Goal: Find specific page/section: Find specific page/section

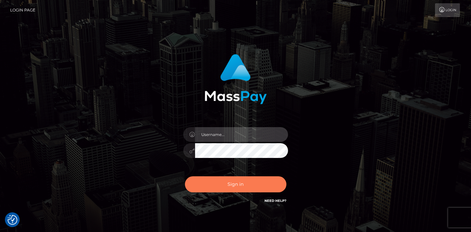
type input "vlad"
click at [259, 187] on button "Sign in" at bounding box center [236, 184] width 102 height 16
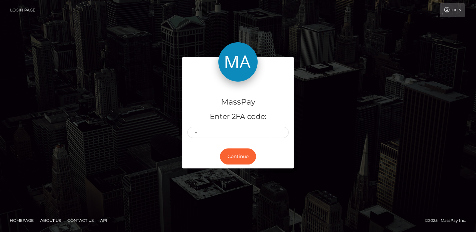
type input "8"
type input "9"
type input "2"
type input "0"
type input "7"
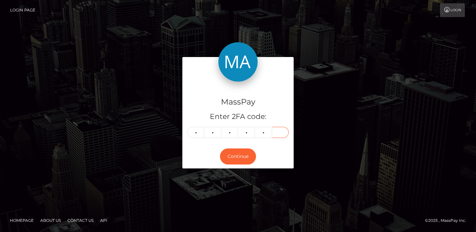
type input "3"
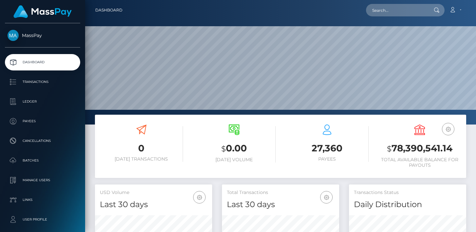
click at [394, 22] on div at bounding box center [280, 62] width 391 height 124
click at [392, 10] on input "text" at bounding box center [397, 10] width 62 height 12
paste input "pout_iOOAWIN5BsDC0"
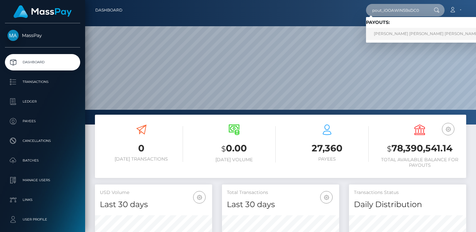
type input "pout_iOOAWIN5BsDC0"
click at [411, 35] on link "MOHAMMAD SAAD EDDIN SHEIKH OTHMAN (Whop Inc - )" at bounding box center [439, 34] width 147 height 12
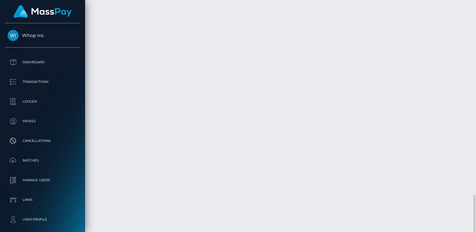
scroll to position [79, 117]
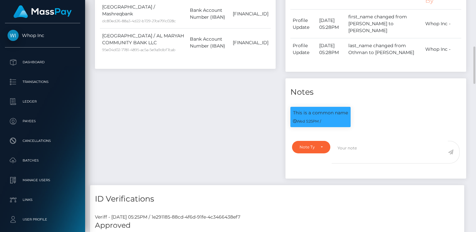
scroll to position [0, 0]
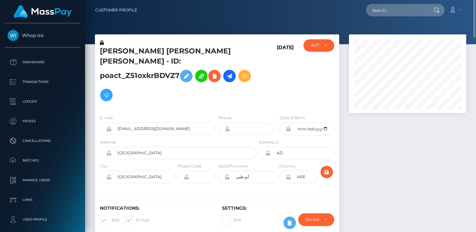
click at [125, 52] on h5 "MOHAMMAD SAAD EDDIN SHEIKH OTHMAN - ID: poact_Z51oxkrBDVZ7" at bounding box center [176, 75] width 153 height 58
click at [115, 68] on h5 "MOHAMMAD SAAD EDDIN SHEIKH OTHMAN - ID: poact_Z51oxkrBDVZ7" at bounding box center [176, 75] width 153 height 58
copy h5 "OTHMAN"
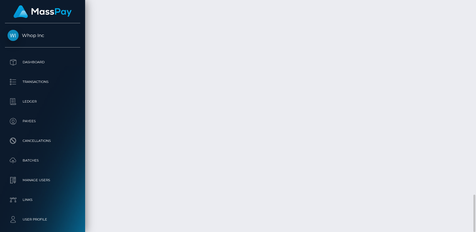
scroll to position [79, 117]
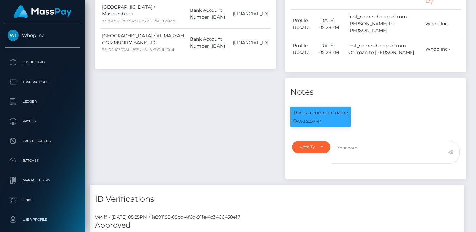
scroll to position [0, 0]
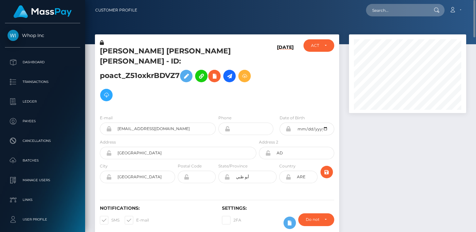
click at [120, 63] on h5 "MOHAMMAD SAAD EDDIN SHEIKH OTHMAN - ID: poact_Z51oxkrBDVZ7" at bounding box center [176, 75] width 153 height 58
copy h5 "OTHMAN"
click at [381, 16] on input "text" at bounding box center [397, 10] width 62 height 12
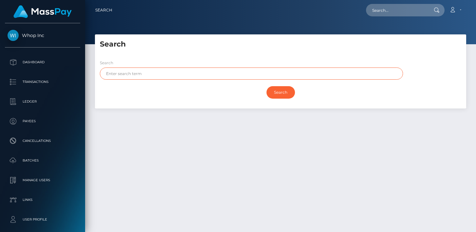
click at [142, 72] on input "text" at bounding box center [251, 73] width 303 height 12
paste input "OTHMAN"
type input "OTHMAN"
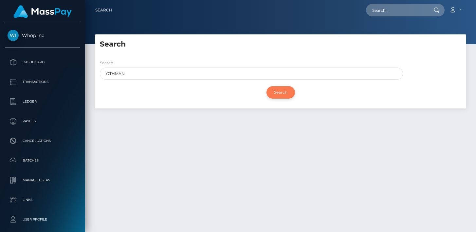
click at [291, 90] on input "Search" at bounding box center [281, 92] width 28 height 12
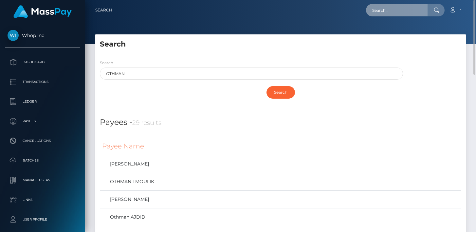
click at [389, 9] on input "text" at bounding box center [397, 10] width 62 height 12
paste input "55ca981-b87e-43e5-9262-b86a1c141ccf / 98446747-914d-480f-b844-2f7b45dbed61"
type input "55ca981-b87e-43e5-9262-b86a1c141ccf / 98446747-914d-480f-b844-2f7b45dbed61"
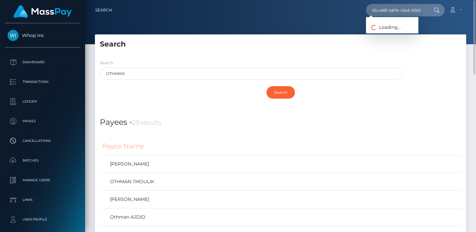
click at [176, 90] on div "Search" at bounding box center [280, 92] width 361 height 19
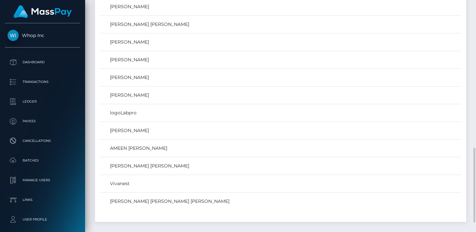
scroll to position [487, 0]
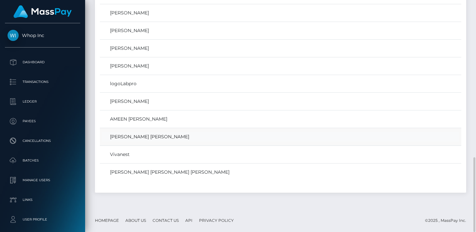
click at [139, 136] on link "MOHAMED OTHMAN MOHAMED OTHMAN" at bounding box center [280, 136] width 357 height 9
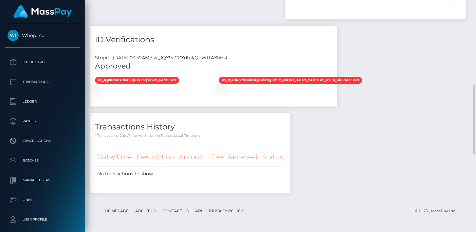
scroll to position [381, 0]
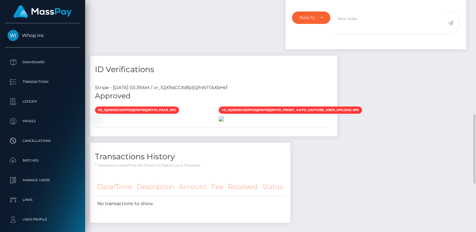
click at [224, 121] on img at bounding box center [221, 118] width 5 height 5
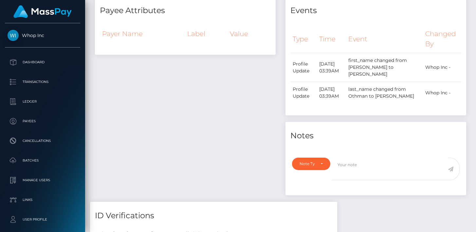
scroll to position [0, 0]
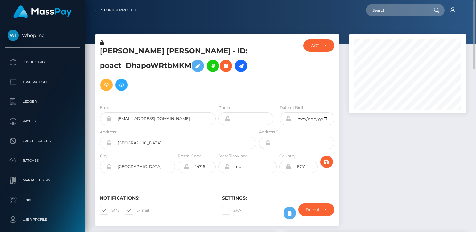
drag, startPoint x: 249, startPoint y: 63, endPoint x: 156, endPoint y: 62, distance: 92.7
click at [156, 62] on h5 "[PERSON_NAME] [PERSON_NAME] - ID: poact_DhapoWRtbMKM" at bounding box center [176, 70] width 153 height 48
copy h5 "poact_DhapoWRtbMKM"
click at [112, 58] on h5 "[PERSON_NAME] [PERSON_NAME] - ID: poact_DhapoWRtbMKM" at bounding box center [176, 70] width 153 height 48
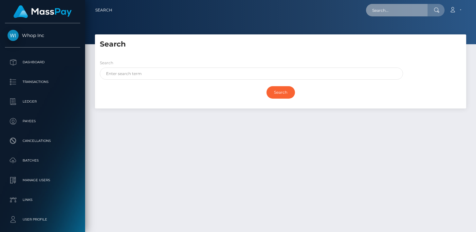
click at [386, 4] on input "text" at bounding box center [397, 10] width 62 height 12
paste input "98446747-914d-480f-b844-2f7b45dbed61"
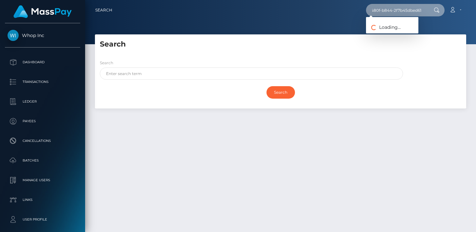
type input "98446747-914d-480f-b844-2f7b45dbed61"
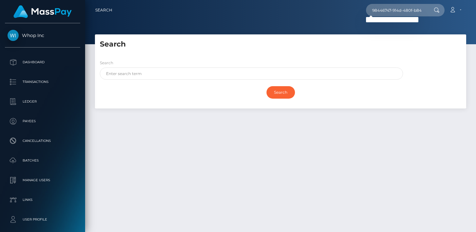
click at [185, 36] on div "Search" at bounding box center [280, 41] width 371 height 15
